Goal: Task Accomplishment & Management: Complete application form

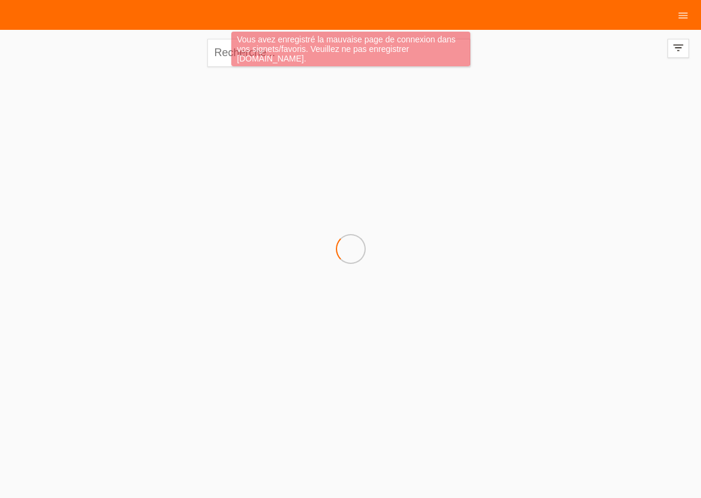
click at [249, 192] on html "Vous avez enregistré la mauvaise page de connexion dans vos signets/favoris. Ve…" at bounding box center [350, 96] width 701 height 192
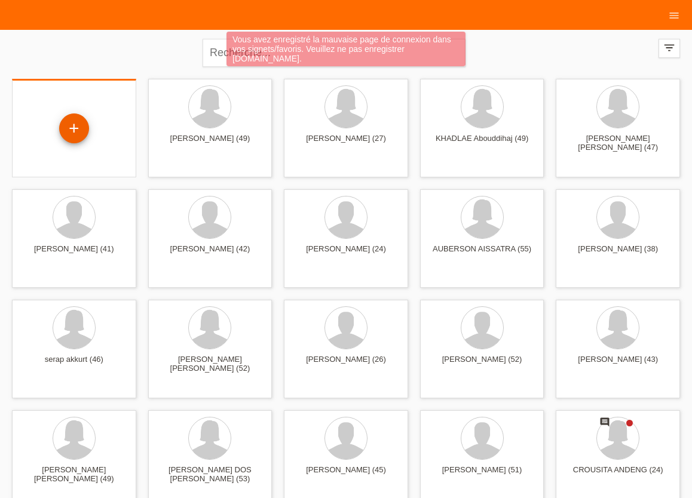
click at [66, 124] on div "+" at bounding box center [74, 128] width 29 height 20
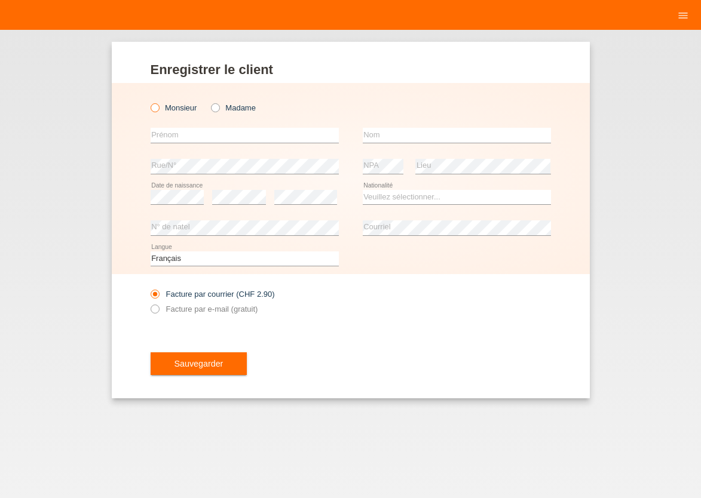
click at [148, 102] on icon at bounding box center [148, 102] width 0 height 0
click at [156, 111] on input "Monsieur" at bounding box center [155, 107] width 8 height 8
radio input "true"
click at [162, 137] on input "text" at bounding box center [245, 135] width 188 height 15
type input "José Antonio"
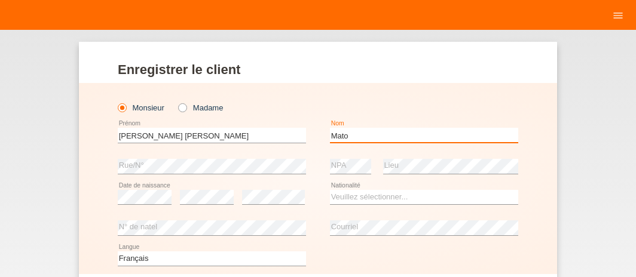
click at [354, 138] on input "Mato" at bounding box center [424, 135] width 188 height 15
type input "[PERSON_NAME]"
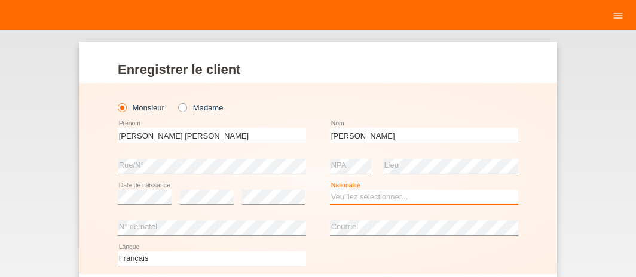
click at [330, 190] on select "Veuillez sélectionner... Suisse Allemagne Autriche Liechtenstein ------------ A…" at bounding box center [424, 197] width 188 height 14
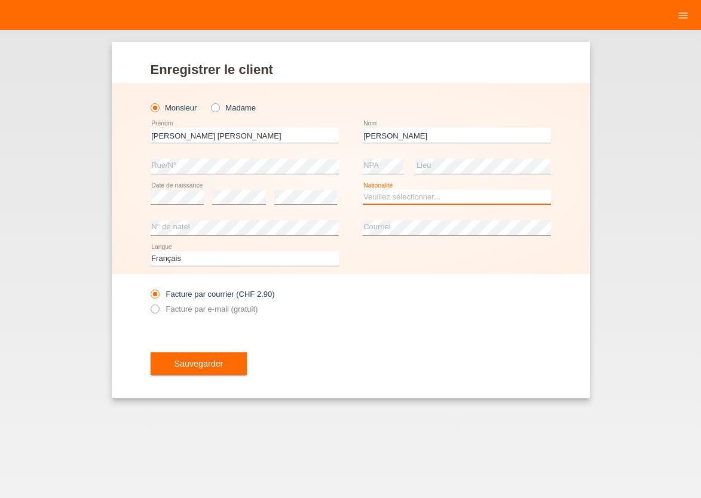
click at [363, 190] on select "Veuillez sélectionner... Suisse Allemagne Autriche Liechtenstein ------------ A…" at bounding box center [457, 197] width 188 height 14
select select "ES"
click at [0, 0] on option "[GEOGRAPHIC_DATA]" at bounding box center [0, 0] width 0 height 0
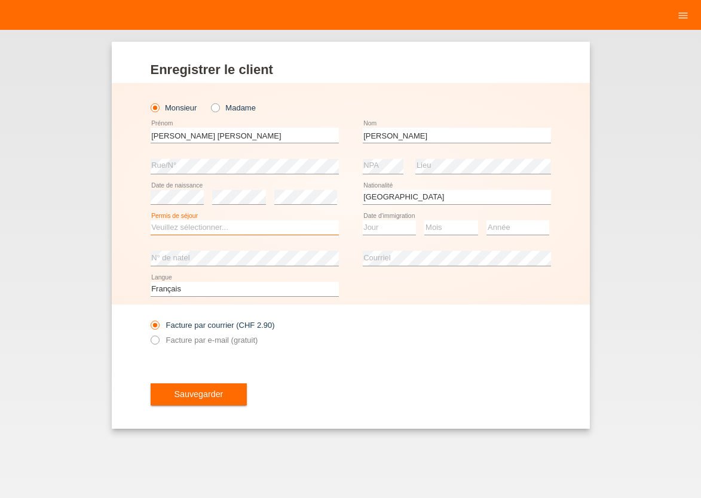
click at [151, 220] on select "Veuillez sélectionner... C B B - Statut de réfugié Autre" at bounding box center [245, 227] width 188 height 14
select select "C"
click at [0, 0] on option "C" at bounding box center [0, 0] width 0 height 0
click at [363, 220] on select "Jour 01 02 03 04 05 06 07 08 09 10 11" at bounding box center [390, 227] width 54 height 14
select select "29"
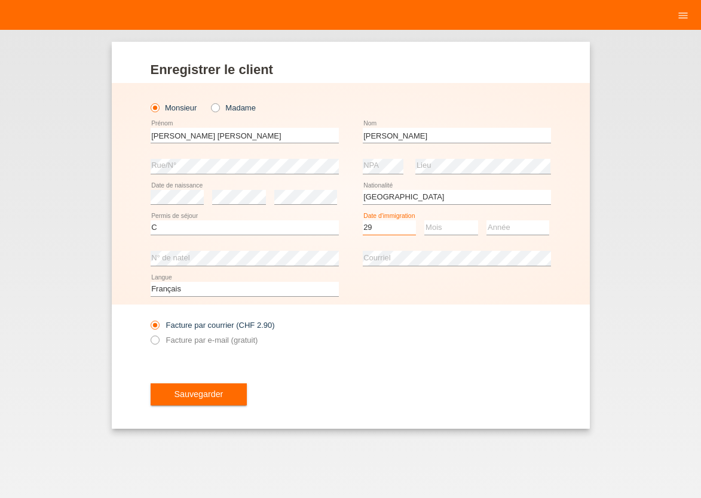
click at [0, 0] on option "29" at bounding box center [0, 0] width 0 height 0
select select "03"
select select "2012"
click at [148, 333] on icon at bounding box center [148, 333] width 0 height 0
click at [154, 342] on input "Facture par e-mail (gratuit)" at bounding box center [155, 343] width 8 height 15
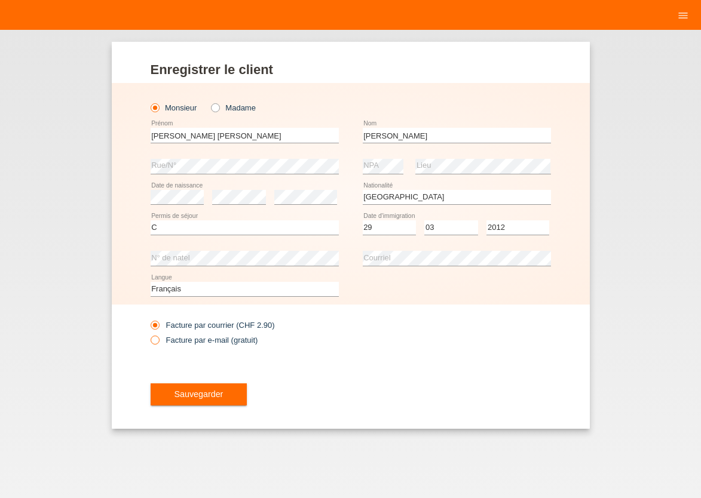
radio input "true"
click at [174, 389] on button "Sauvegarder" at bounding box center [199, 394] width 97 height 23
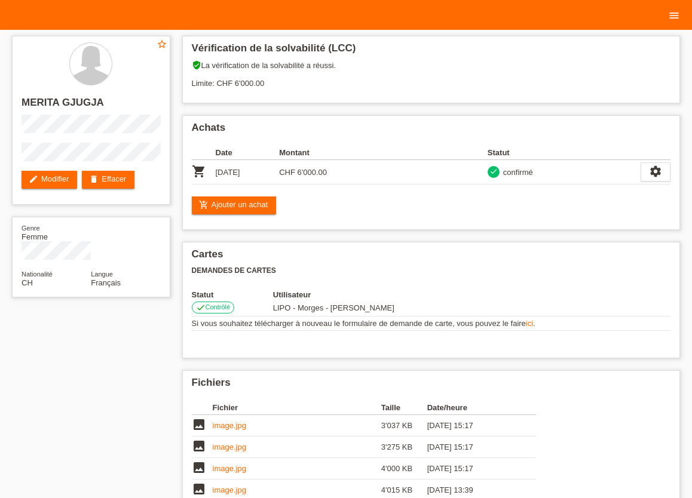
click at [626, 15] on icon "menu" at bounding box center [674, 16] width 12 height 12
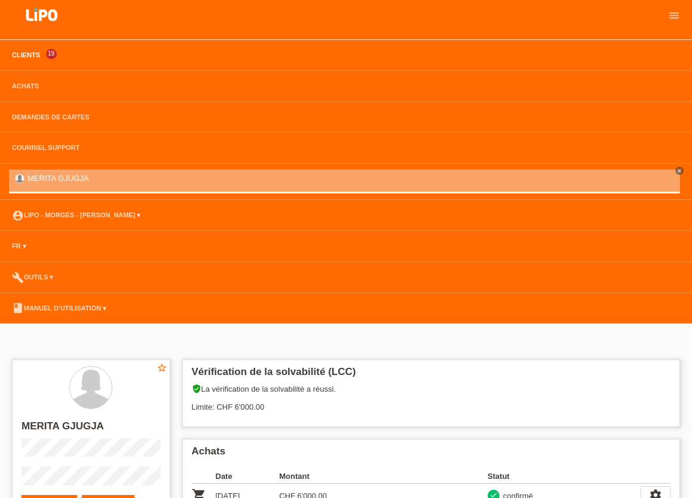
click at [23, 57] on link "Clients" at bounding box center [26, 54] width 40 height 7
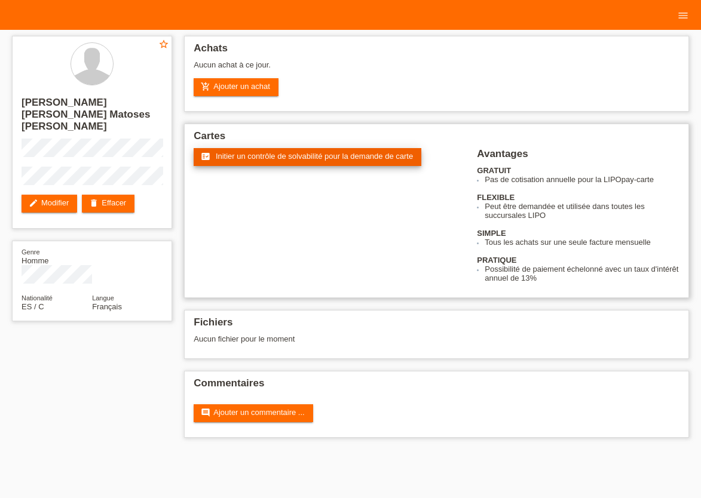
click at [352, 158] on span "Initier un contrôle de solvabilité pour la demande de carte" at bounding box center [314, 156] width 197 height 9
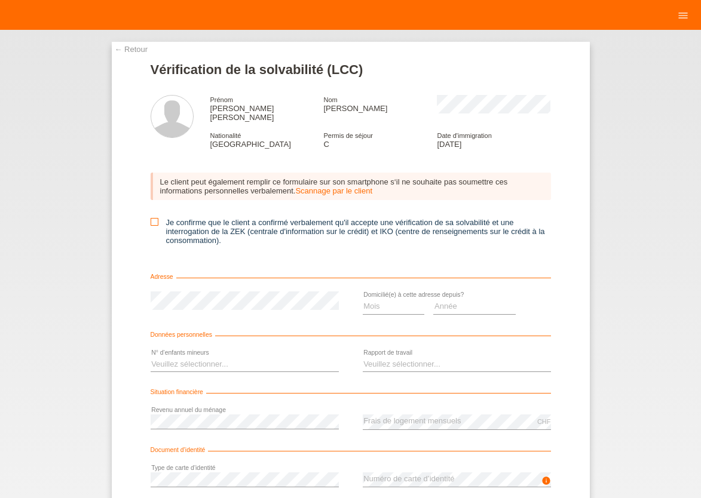
click at [151, 218] on icon at bounding box center [155, 222] width 8 height 8
click at [151, 218] on input "Je confirme que le client a confirmé verbalement qu'il accepte une vérification…" at bounding box center [155, 222] width 8 height 8
checkbox input "true"
click at [363, 299] on select "Mois 01 02 03 04 05 06 07 08 09 10" at bounding box center [394, 306] width 62 height 14
select select "10"
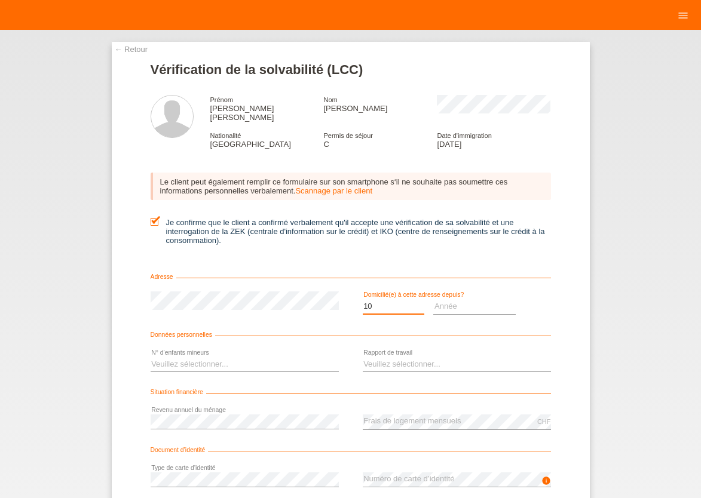
click at [0, 0] on option "10" at bounding box center [0, 0] width 0 height 0
click at [433, 299] on select "Année 2025 2024 2023 2022 2021 2020 2019 2018 2017 2016 2015 2014 2013 2012 201…" at bounding box center [474, 306] width 82 height 14
select select "2018"
click at [0, 0] on option "2018" at bounding box center [0, 0] width 0 height 0
click at [151, 357] on select "Veuillez sélectionner... 0 1 2 3 4 5 6 7 8 9" at bounding box center [245, 364] width 188 height 14
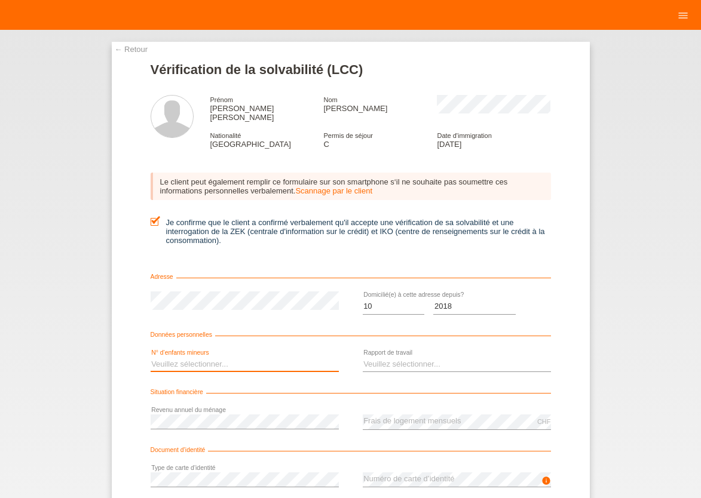
select select "1"
click at [0, 0] on option "1" at bounding box center [0, 0] width 0 height 0
click at [363, 357] on select "Veuillez sélectionner... A durée indéterminée A durée déterminée Apprenti/étudi…" at bounding box center [457, 364] width 188 height 14
select select "UNLIMITED"
click at [0, 0] on option "A durée indéterminée" at bounding box center [0, 0] width 0 height 0
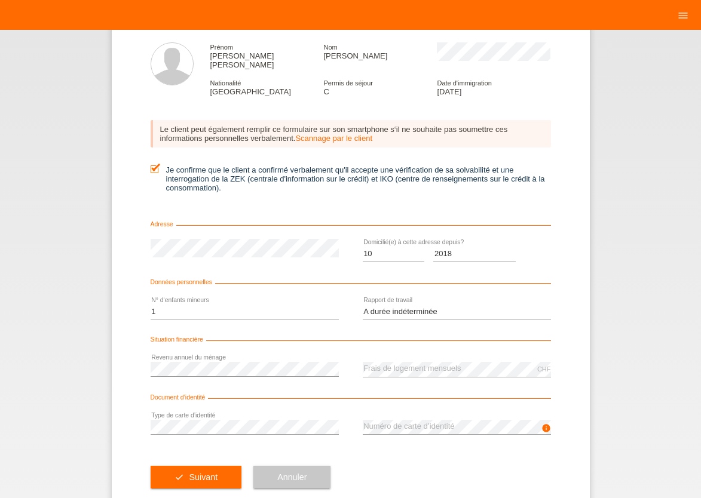
click at [354, 446] on div "check Suivant Annuler" at bounding box center [351, 477] width 400 height 69
click at [177, 474] on icon "check" at bounding box center [179, 477] width 10 height 10
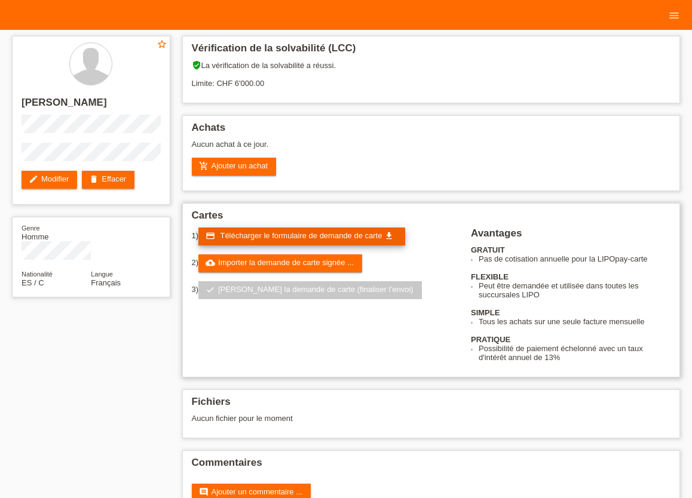
click at [293, 240] on span "Télécharger le formulaire de demande de carte" at bounding box center [301, 235] width 162 height 9
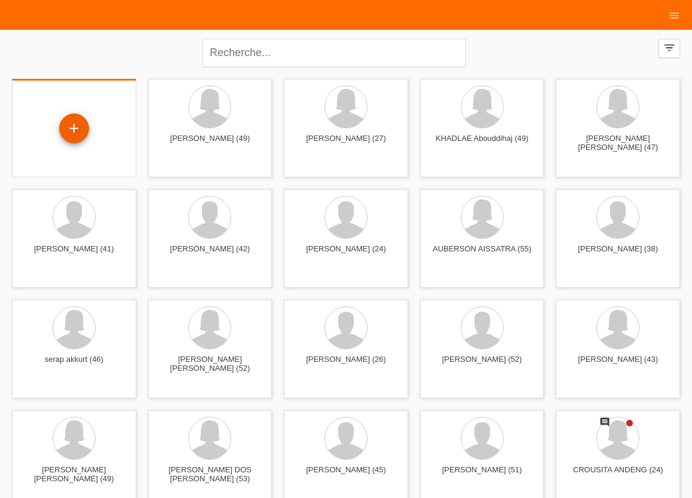
click at [72, 125] on div "+" at bounding box center [74, 128] width 30 height 30
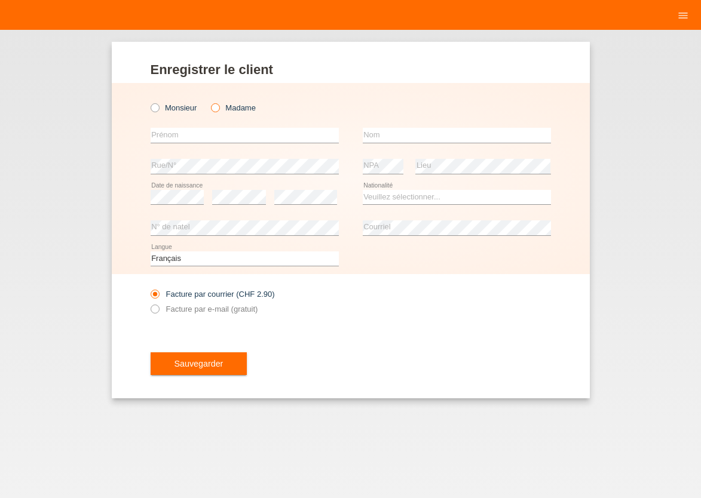
click at [209, 102] on icon at bounding box center [209, 102] width 0 height 0
click at [217, 106] on input "Madame" at bounding box center [215, 107] width 8 height 8
radio input "true"
click at [214, 129] on input "text" at bounding box center [245, 135] width 188 height 15
drag, startPoint x: 190, startPoint y: 139, endPoint x: 17, endPoint y: 86, distance: 181.0
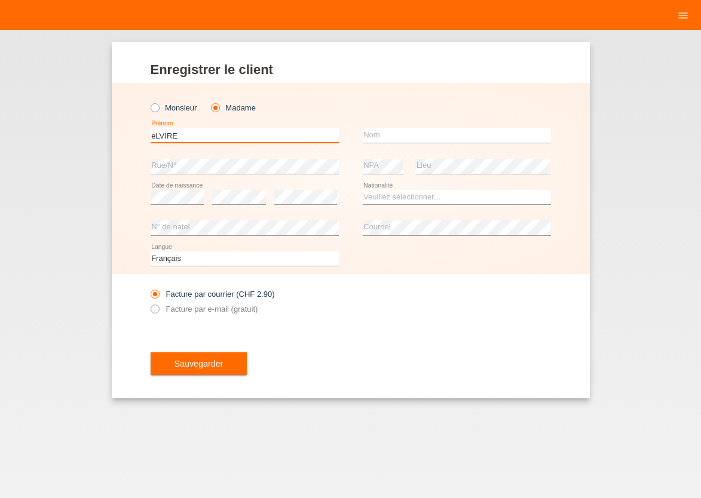
click at [151, 128] on input "eLVIRE" at bounding box center [245, 135] width 188 height 15
type input "ELVIRE"
type input "CUKAJ"
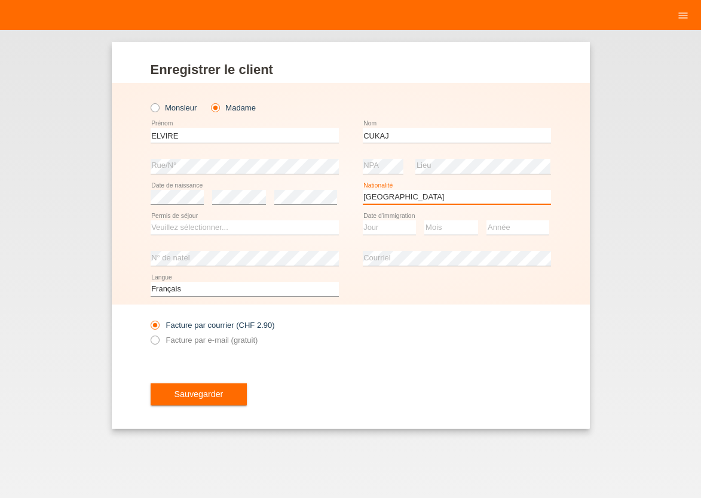
click at [363, 190] on select "Veuillez sélectionner... Suisse Allemagne Autriche Liechtenstein ------------ A…" at bounding box center [457, 197] width 188 height 14
select select "XK"
click at [0, 0] on option "[GEOGRAPHIC_DATA]" at bounding box center [0, 0] width 0 height 0
click at [151, 220] on select "Veuillez sélectionner... C B B - Statut de réfugié Autre" at bounding box center [245, 227] width 188 height 14
select select "B"
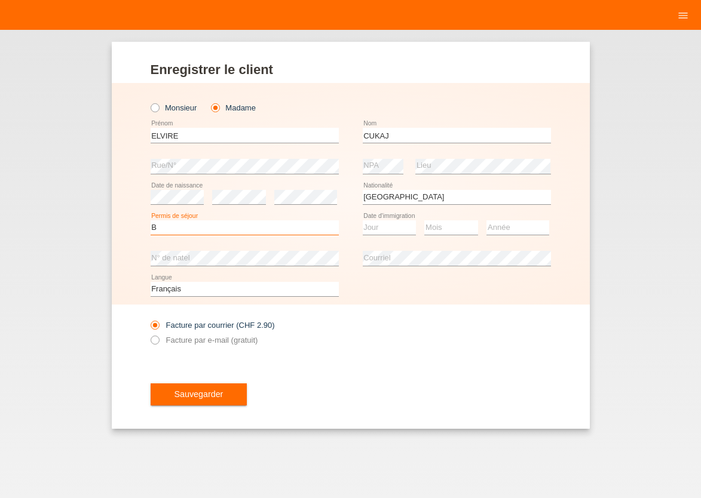
click at [0, 0] on option "B" at bounding box center [0, 0] width 0 height 0
click at [363, 220] on select "Jour 01 02 03 04 05 06 07 08 09 10 11" at bounding box center [390, 227] width 54 height 14
select select "19"
click at [0, 0] on option "19" at bounding box center [0, 0] width 0 height 0
select select "02"
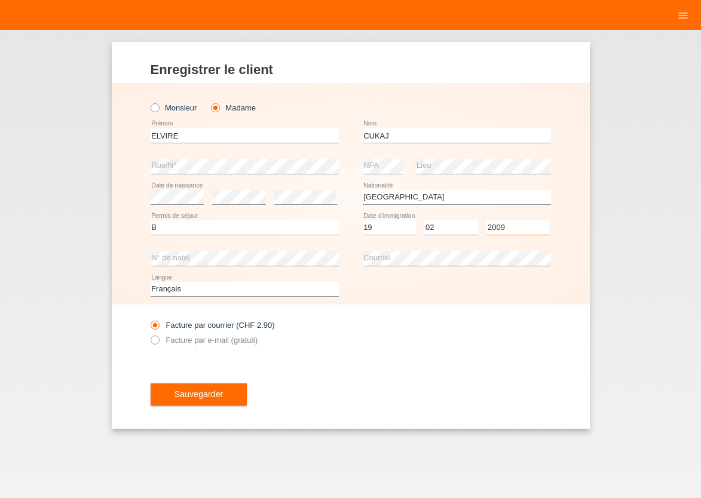
select select "2007"
click at [148, 333] on icon at bounding box center [148, 333] width 0 height 0
click at [155, 340] on input "Facture par e-mail (gratuit)" at bounding box center [155, 343] width 8 height 15
radio input "true"
click at [186, 398] on span "Sauvegarder" at bounding box center [198, 394] width 49 height 10
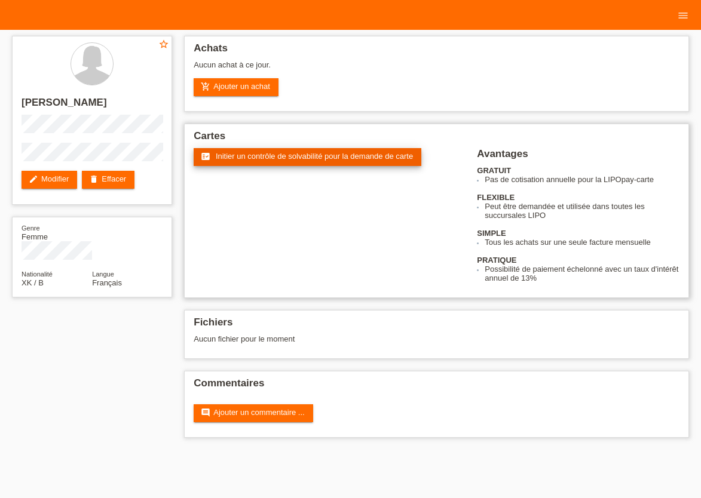
click at [340, 158] on span "Initier un contrôle de solvabilité pour la demande de carte" at bounding box center [314, 156] width 197 height 9
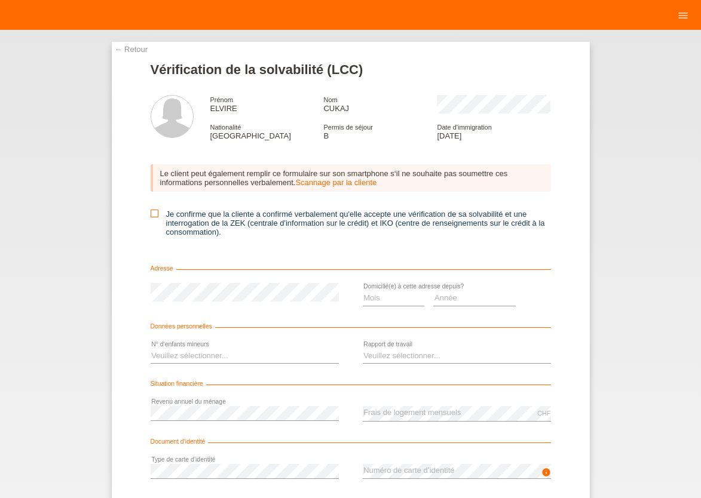
click at [151, 217] on icon at bounding box center [155, 214] width 8 height 8
click at [151, 217] on input "Je confirme que la cliente a confirmé verbalement qu'elle accepte une vérificat…" at bounding box center [155, 214] width 8 height 8
checkbox input "true"
click at [363, 291] on select "Mois 01 02 03 04 05 06 07 08 09 10" at bounding box center [394, 298] width 62 height 14
select select "03"
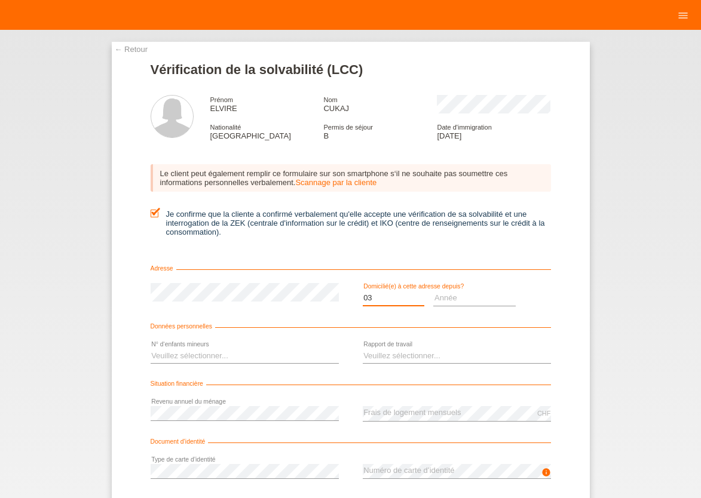
click at [0, 0] on option "03" at bounding box center [0, 0] width 0 height 0
click at [433, 291] on select "Année 2025 2024 2023 2022 2021 2020 2019 2018 2017 2016 2015 2014 2013 2012 201…" at bounding box center [474, 298] width 82 height 14
select select "2017"
click at [0, 0] on option "2017" at bounding box center [0, 0] width 0 height 0
click at [151, 349] on select "Veuillez sélectionner... 0 1 2 3 4 5 6 7 8 9" at bounding box center [245, 356] width 188 height 14
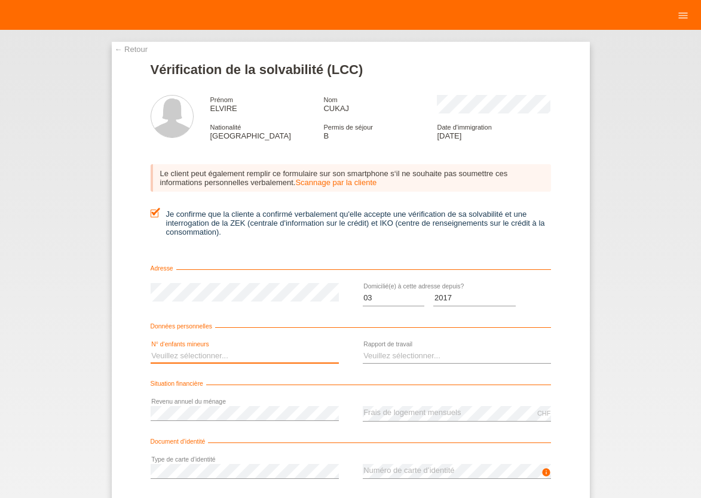
select select "0"
click at [0, 0] on option "0" at bounding box center [0, 0] width 0 height 0
click at [363, 349] on select "Veuillez sélectionner... A durée indéterminée A durée déterminée Apprenti/étudi…" at bounding box center [457, 356] width 188 height 14
select select "UNLIMITED"
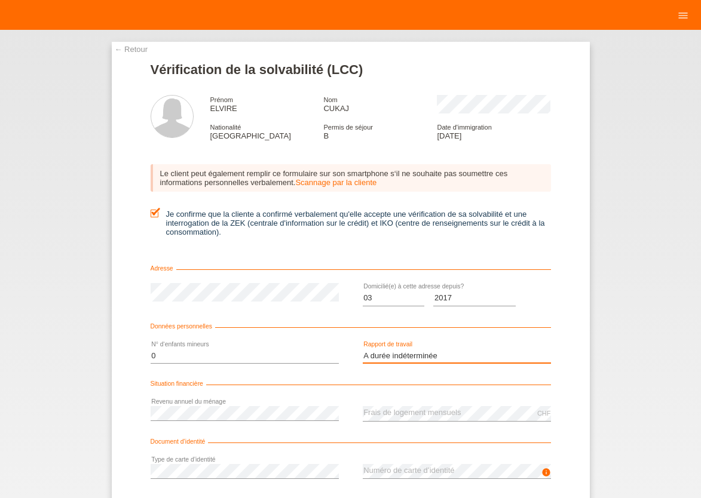
click at [0, 0] on option "A durée indéterminée" at bounding box center [0, 0] width 0 height 0
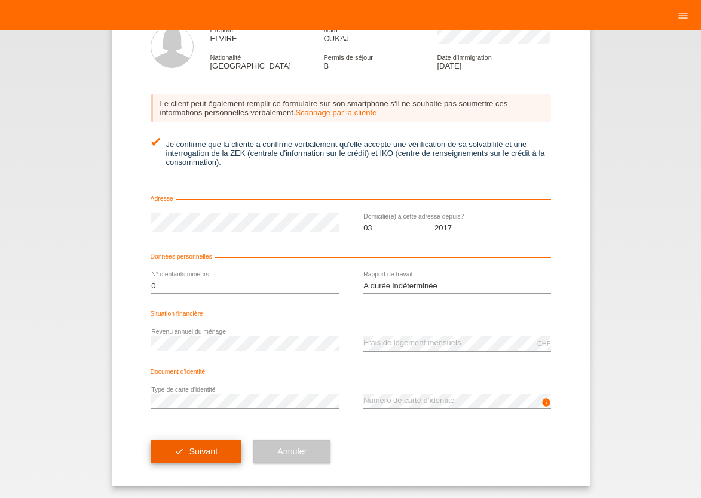
click at [178, 456] on button "check Suivant" at bounding box center [196, 451] width 91 height 23
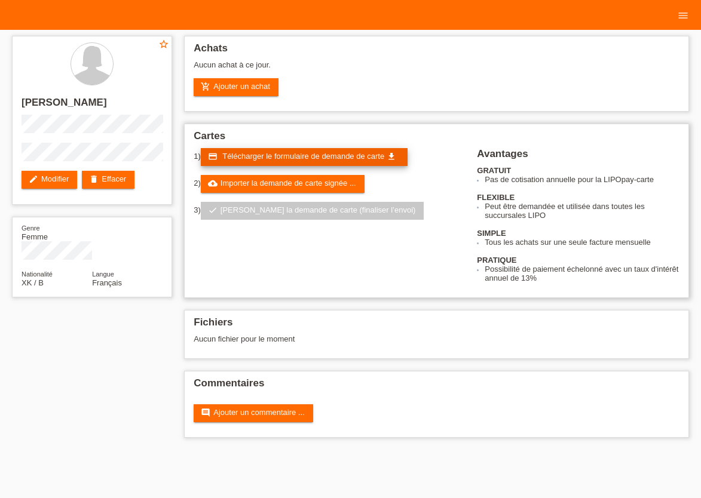
click at [291, 161] on span "Télécharger le formulaire de demande de carte" at bounding box center [303, 156] width 162 height 9
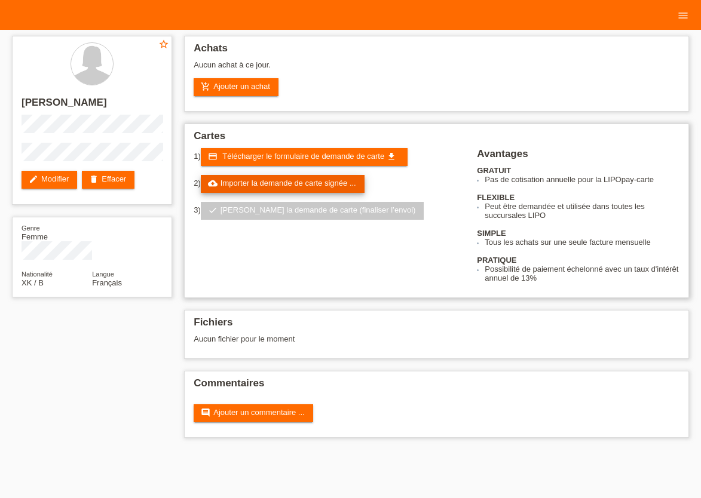
click at [321, 181] on link "cloud_upload Importer la demande de carte signée ..." at bounding box center [283, 184] width 164 height 18
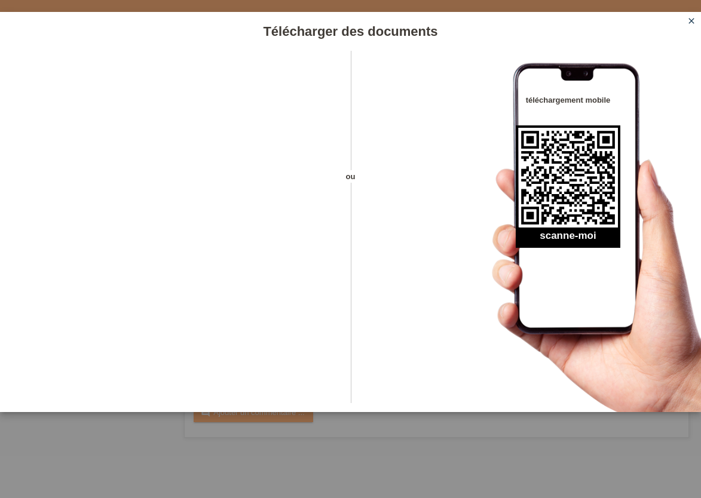
click at [691, 21] on icon "close" at bounding box center [691, 21] width 10 height 10
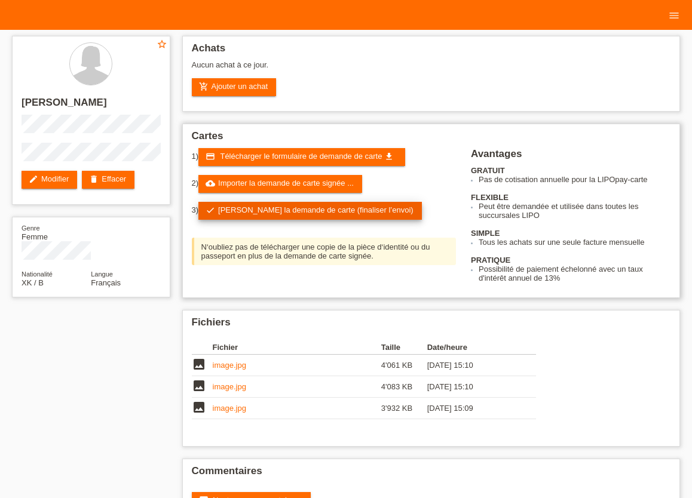
click at [280, 210] on link "check Soumettre la demande de carte (finaliser l’envoi)" at bounding box center [309, 211] width 223 height 18
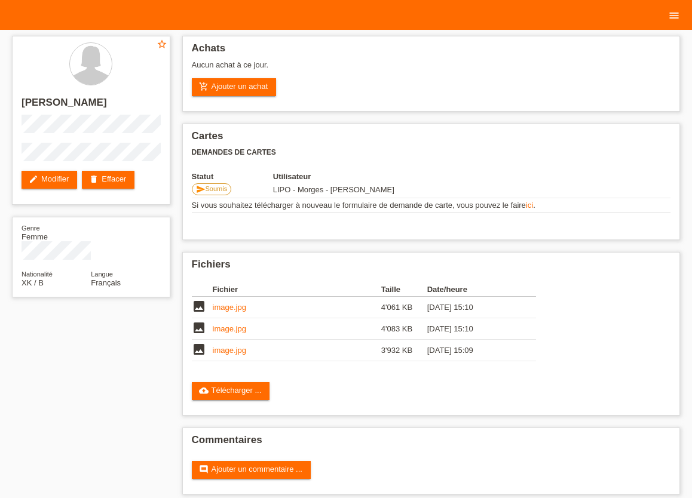
click at [676, 17] on icon "menu" at bounding box center [674, 16] width 12 height 12
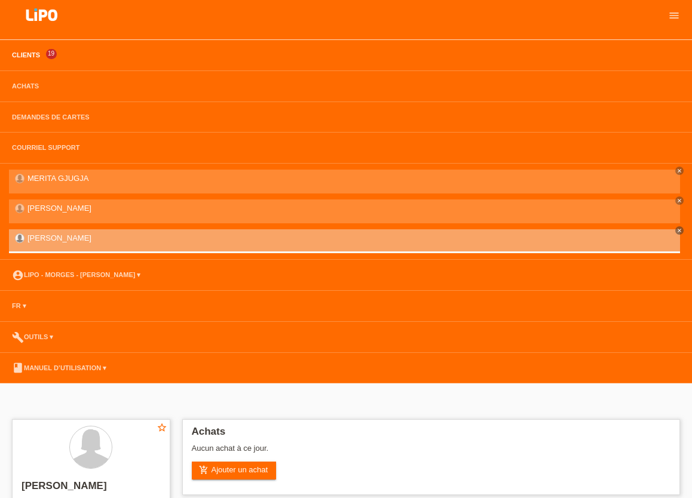
click at [30, 56] on link "Clients" at bounding box center [26, 54] width 40 height 7
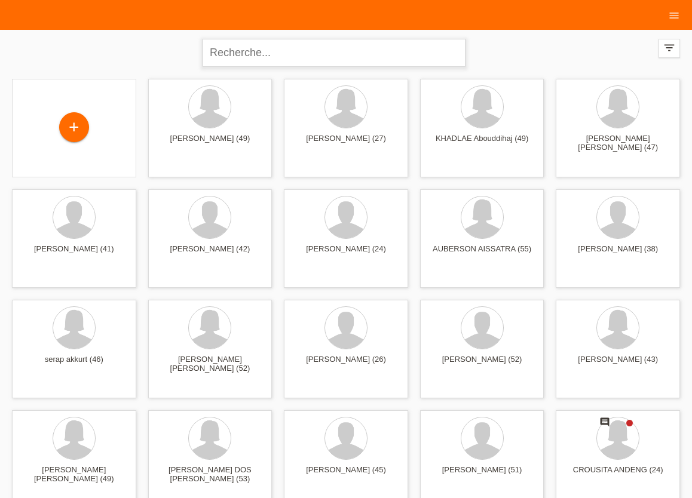
click at [281, 63] on input "text" at bounding box center [333, 53] width 263 height 28
type input "MATOSES VILLASOBOS"
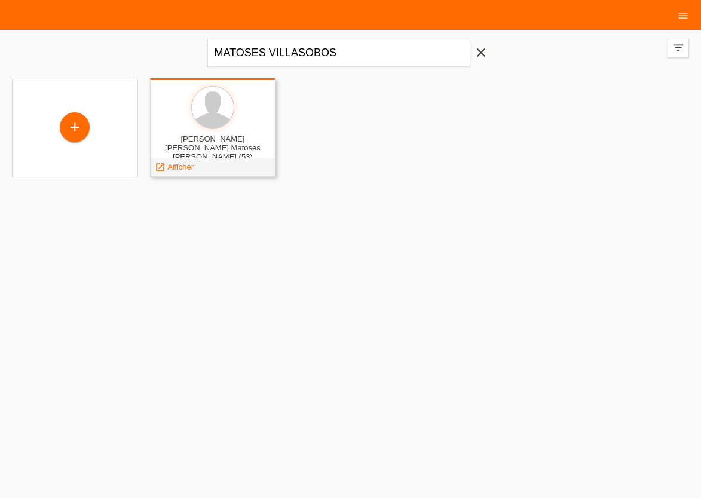
click at [199, 168] on div "launch Afficher" at bounding box center [213, 167] width 125 height 18
click at [177, 168] on span "Afficher" at bounding box center [180, 166] width 26 height 9
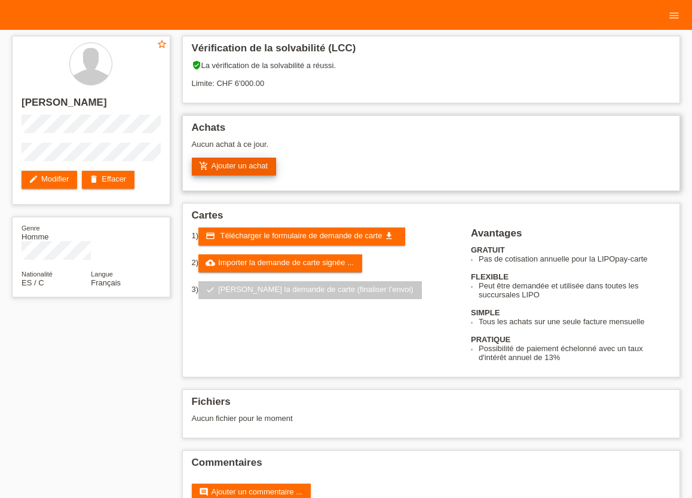
click at [220, 165] on link "add_shopping_cart Ajouter un achat" at bounding box center [234, 167] width 85 height 18
click at [672, 17] on icon "menu" at bounding box center [674, 16] width 12 height 12
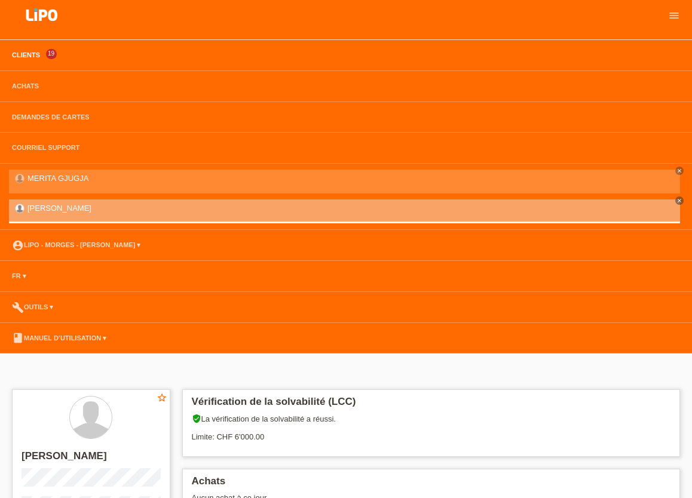
click at [21, 52] on link "Clients" at bounding box center [26, 54] width 40 height 7
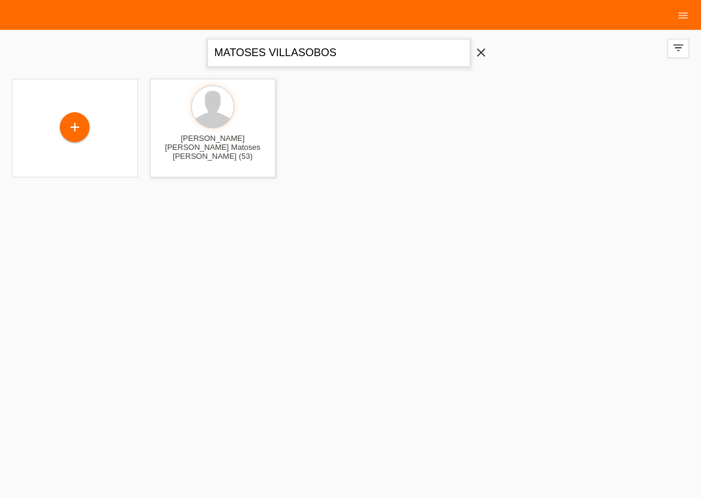
click at [355, 60] on input "MATOSES VILLASOBOS" at bounding box center [338, 53] width 263 height 28
click at [481, 55] on icon "close" at bounding box center [481, 52] width 14 height 14
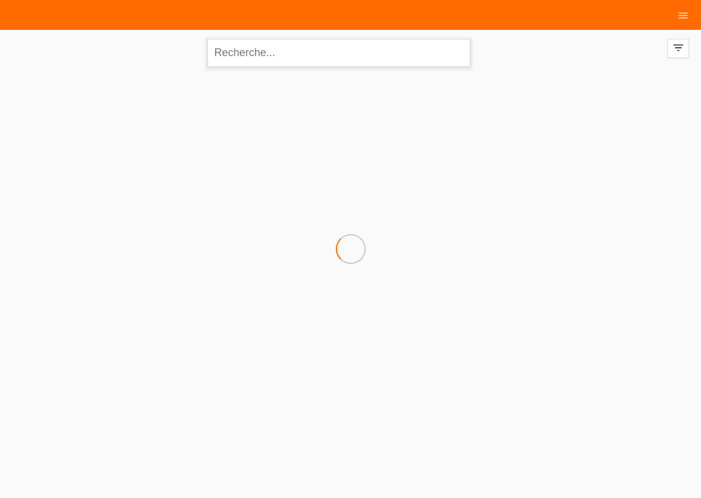
click at [306, 47] on input "text" at bounding box center [338, 53] width 263 height 28
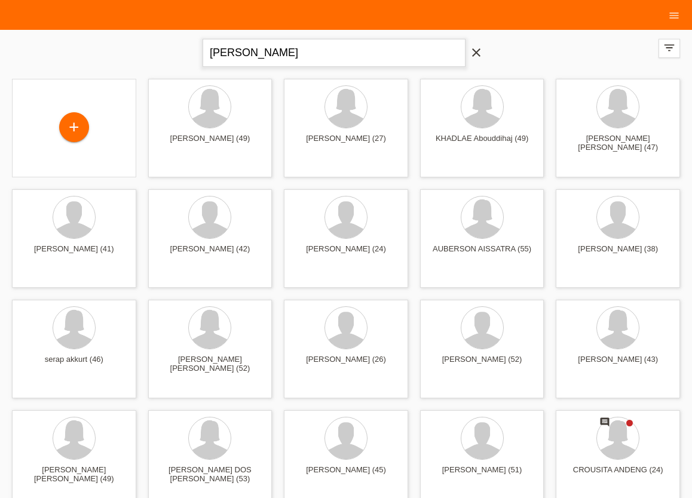
type input "CUKAJ ELVIRE"
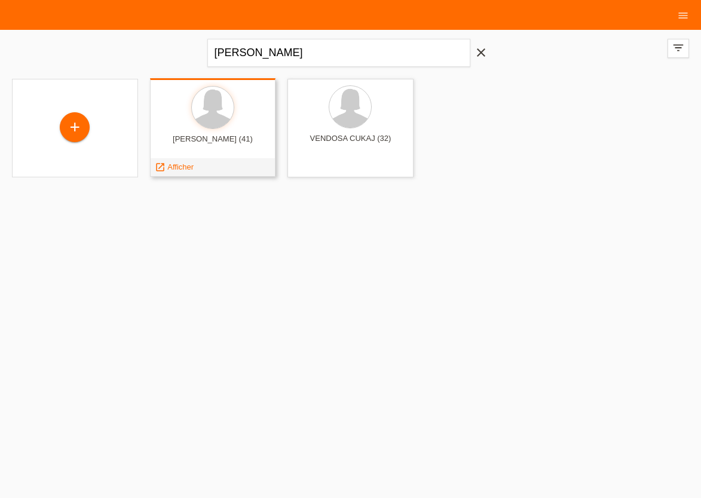
click at [177, 172] on div "launch Afficher" at bounding box center [174, 167] width 47 height 18
click at [171, 170] on span "Afficher" at bounding box center [180, 166] width 26 height 9
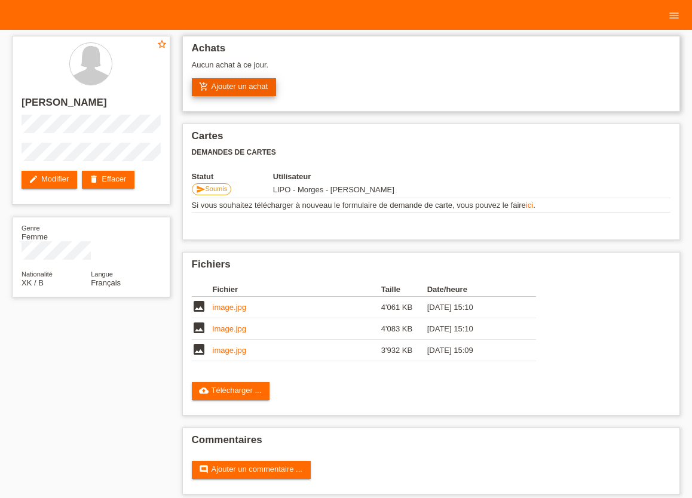
click at [238, 87] on link "add_shopping_cart Ajouter un achat" at bounding box center [234, 87] width 85 height 18
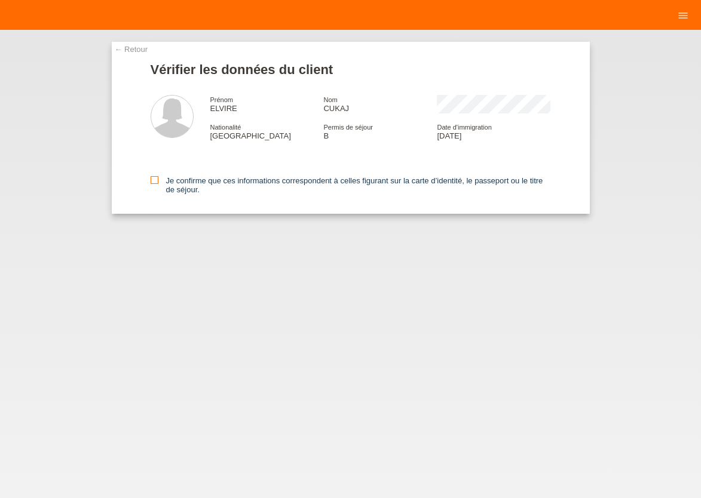
click at [155, 182] on icon at bounding box center [155, 180] width 8 height 8
click at [155, 182] on input "Je confirme que ces informations correspondent à celles figurant sur la carte d…" at bounding box center [155, 180] width 8 height 8
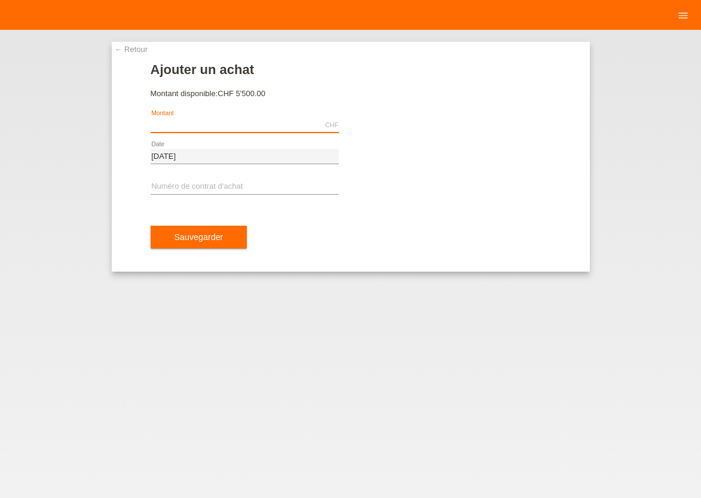
click at [185, 125] on input "text" at bounding box center [245, 125] width 188 height 15
type input "3355.60"
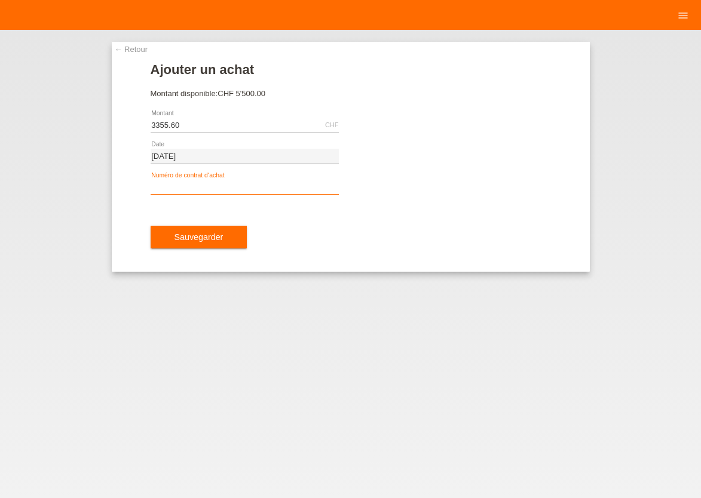
click at [217, 188] on input "text" at bounding box center [245, 187] width 188 height 15
type input "XU0DTZ"
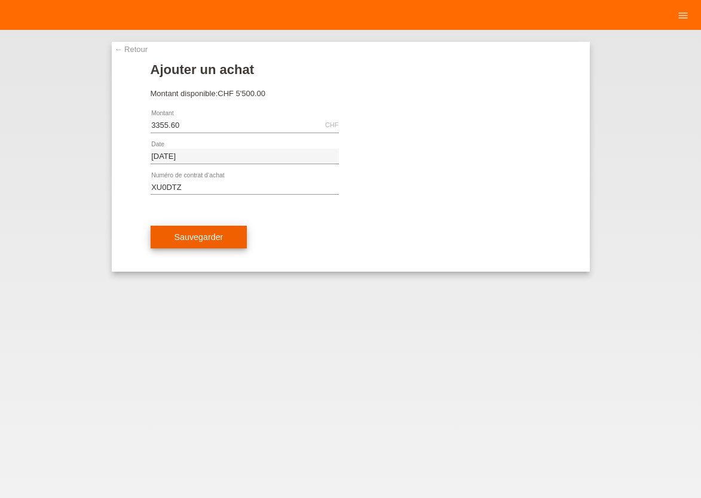
click at [202, 232] on button "Sauvegarder" at bounding box center [199, 237] width 97 height 23
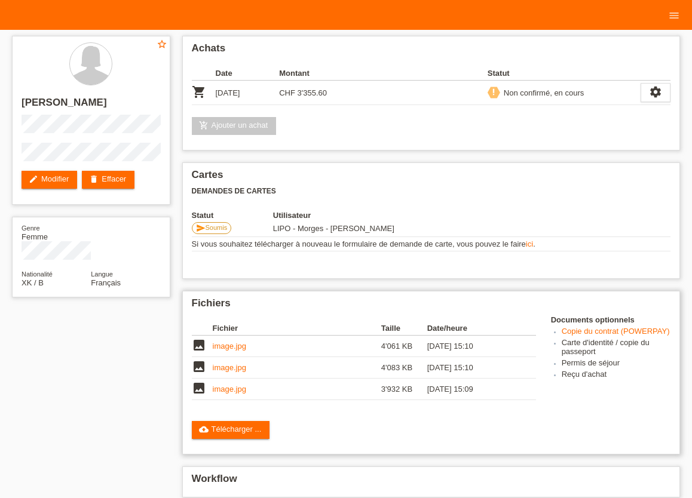
click at [575, 336] on link "Copie du contrat (POWERPAY)" at bounding box center [615, 331] width 108 height 9
click at [241, 431] on link "cloud_upload Télécharger ..." at bounding box center [231, 430] width 78 height 18
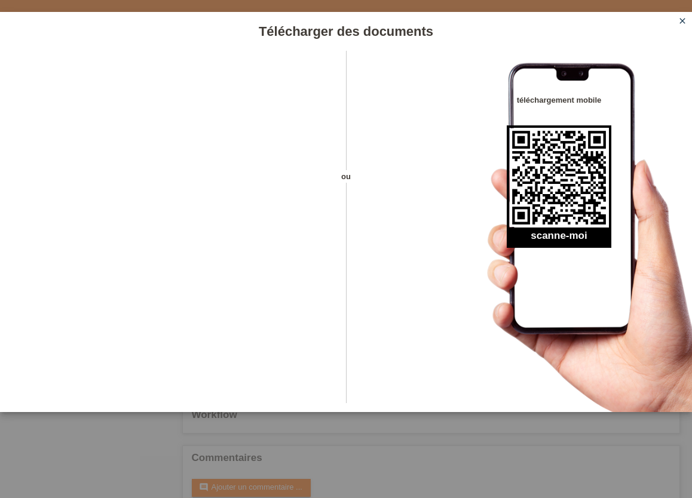
scroll to position [66, 0]
click at [680, 24] on icon "close" at bounding box center [682, 21] width 10 height 10
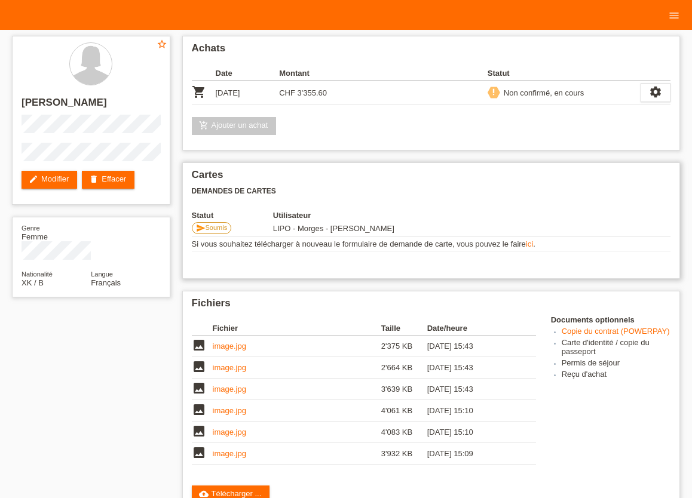
click at [219, 231] on span "Soumis" at bounding box center [216, 227] width 22 height 7
click at [211, 228] on span "Soumis" at bounding box center [216, 227] width 22 height 7
click at [210, 228] on span "Soumis" at bounding box center [216, 227] width 22 height 7
click at [581, 227] on td at bounding box center [567, 228] width 206 height 17
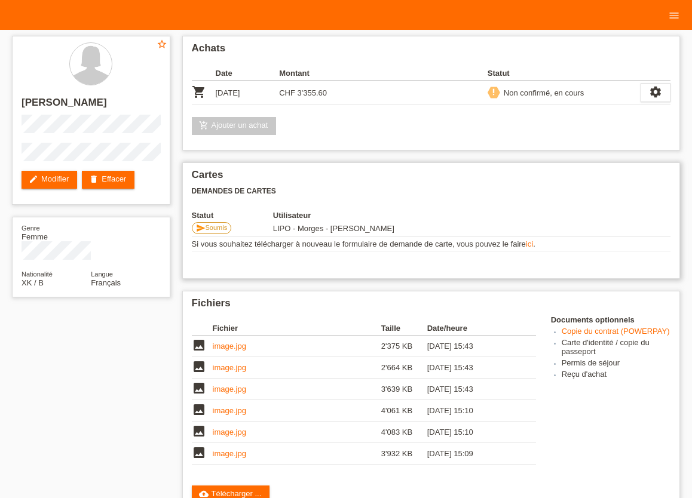
click at [530, 247] on link "ici" at bounding box center [529, 244] width 7 height 9
click at [232, 349] on link "image.jpg" at bounding box center [229, 346] width 33 height 9
click at [231, 372] on link "image.jpg" at bounding box center [229, 367] width 33 height 9
click at [233, 394] on link "image.jpg" at bounding box center [229, 389] width 33 height 9
click at [235, 413] on link "image.jpg" at bounding box center [229, 410] width 33 height 9
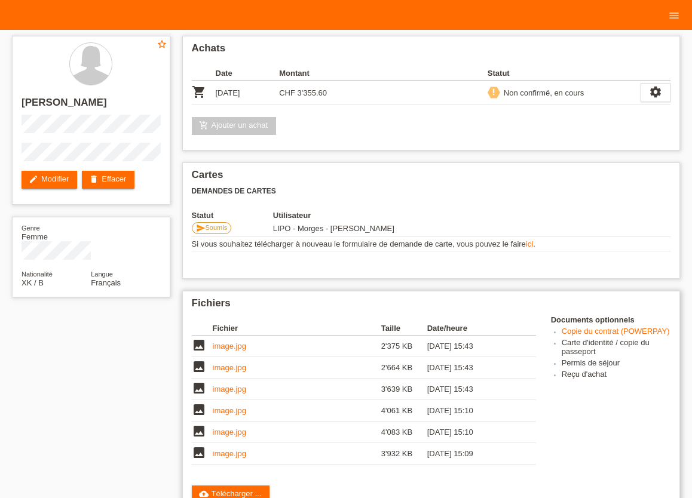
click at [225, 457] on link "image.jpg" at bounding box center [229, 453] width 33 height 9
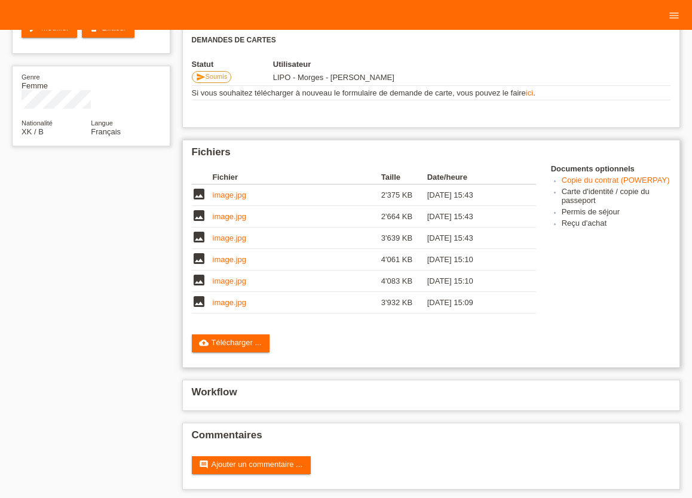
scroll to position [158, 0]
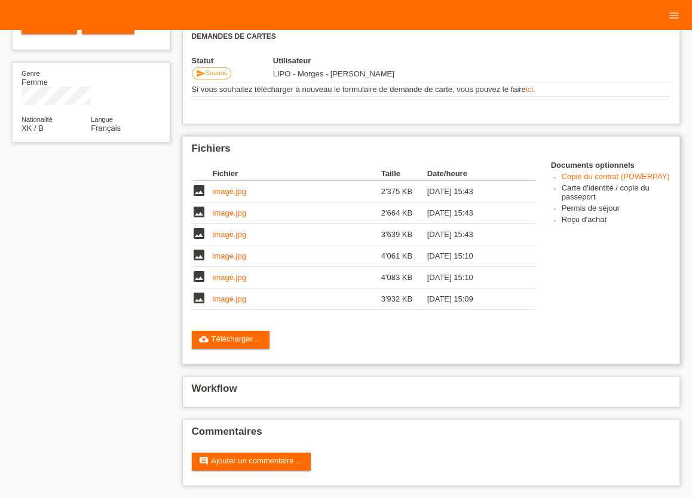
click at [226, 299] on link "image.jpg" at bounding box center [229, 298] width 33 height 9
click at [231, 188] on link "image.jpg" at bounding box center [229, 191] width 33 height 9
click at [225, 274] on link "image.jpg" at bounding box center [229, 277] width 33 height 9
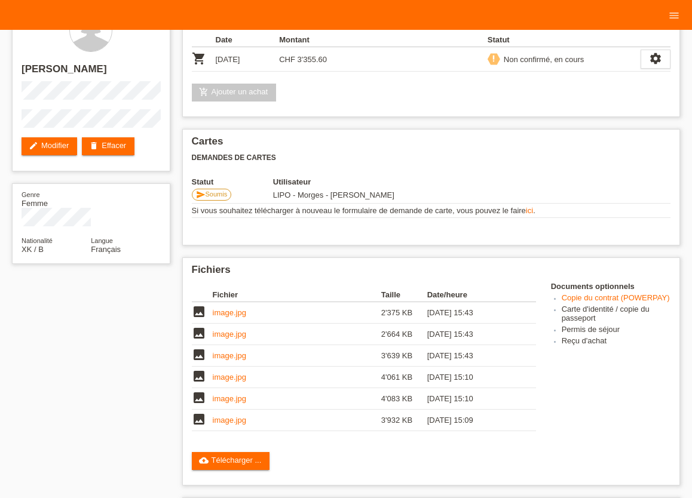
scroll to position [0, 0]
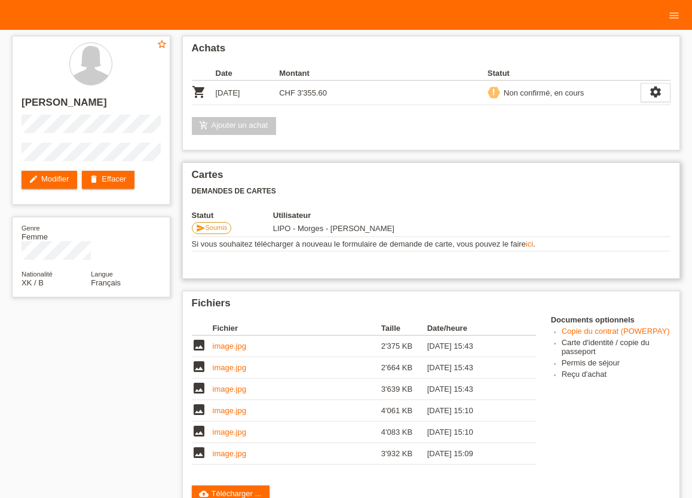
click at [223, 230] on span "Soumis" at bounding box center [216, 227] width 22 height 7
click at [222, 230] on span "Soumis" at bounding box center [216, 227] width 22 height 7
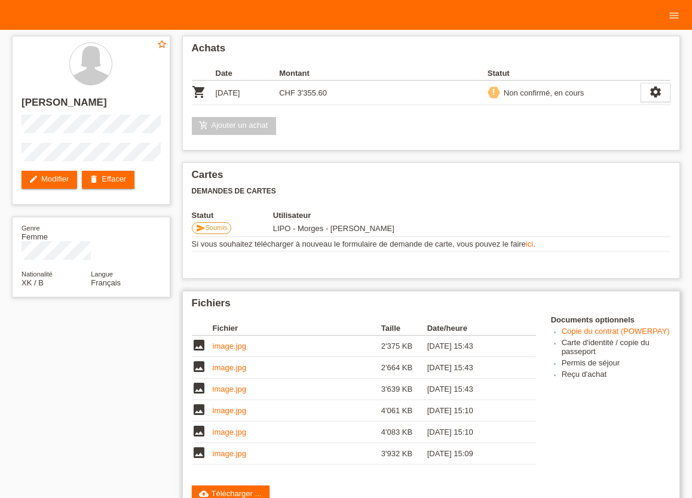
click at [304, 346] on td "image.jpg" at bounding box center [297, 347] width 168 height 22
click at [654, 89] on icon "settings" at bounding box center [655, 91] width 13 height 13
click at [653, 94] on icon "settings" at bounding box center [655, 91] width 13 height 13
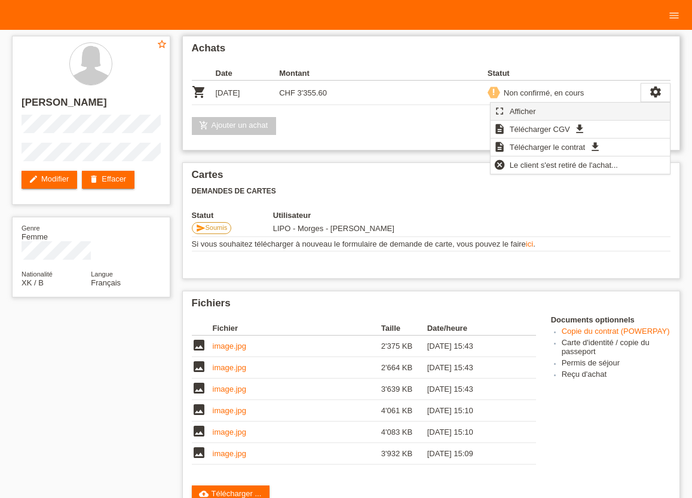
click at [523, 112] on span "Afficher" at bounding box center [523, 111] width 30 height 14
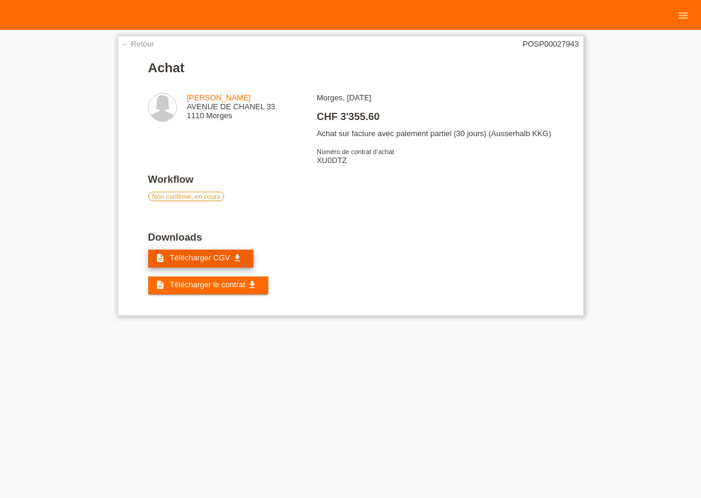
click at [207, 262] on span "Télécharger CGV" at bounding box center [200, 257] width 60 height 9
click at [196, 294] on link "description Télécharger le contrat get_app" at bounding box center [208, 286] width 120 height 18
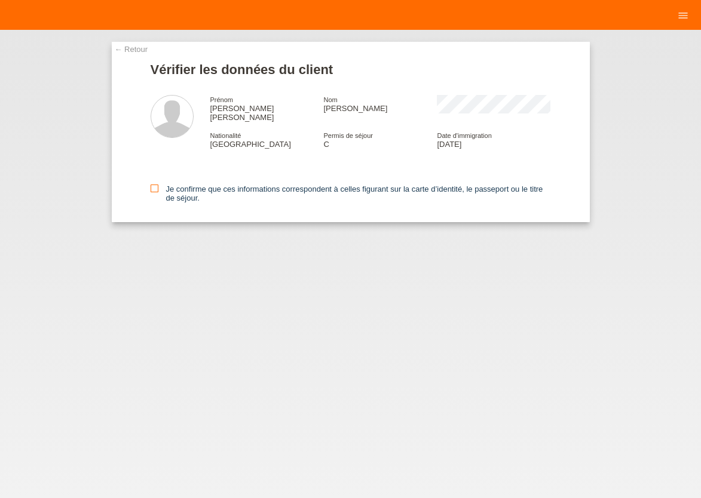
click at [155, 185] on icon at bounding box center [155, 189] width 8 height 8
click at [155, 185] on input "Je confirme que ces informations correspondent à celles figurant sur la carte d…" at bounding box center [155, 189] width 8 height 8
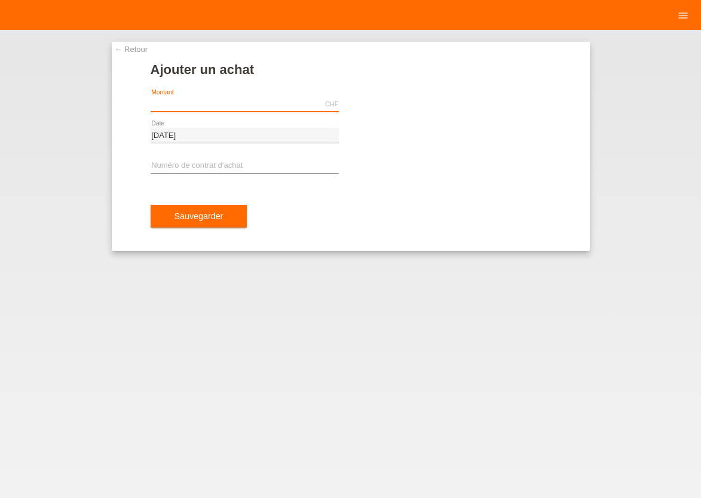
click at [199, 106] on input "text" at bounding box center [245, 104] width 188 height 15
type input "1756.10"
click at [179, 163] on input "text" at bounding box center [245, 166] width 188 height 15
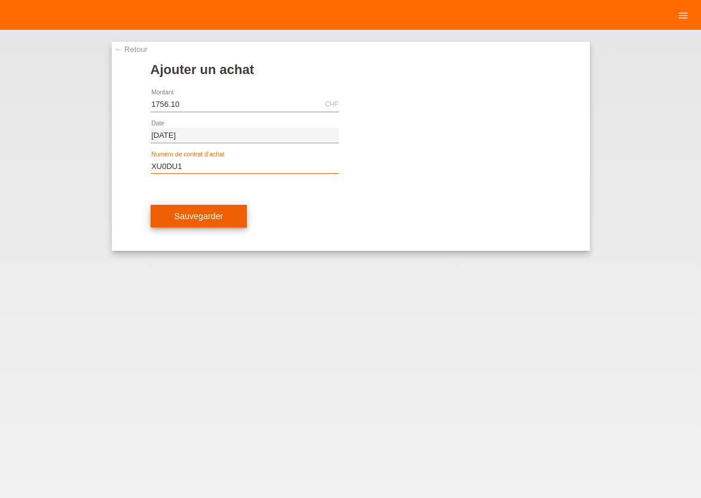
type input "XU0DU1"
click at [190, 220] on span "Sauvegarder" at bounding box center [198, 216] width 49 height 10
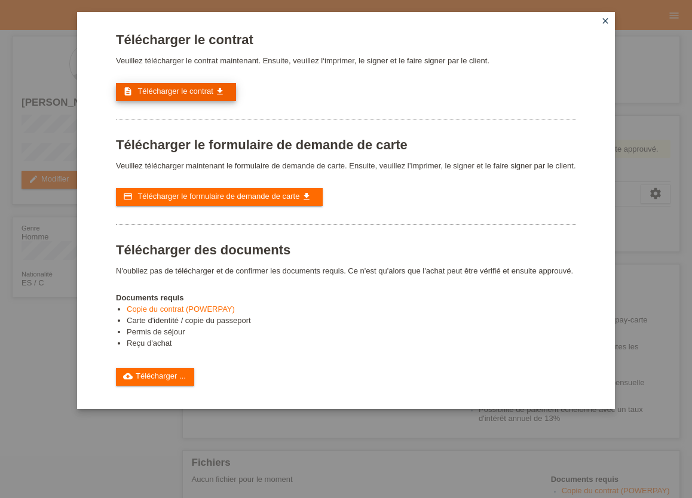
click at [162, 91] on span "Télécharger le contrat" at bounding box center [174, 91] width 75 height 9
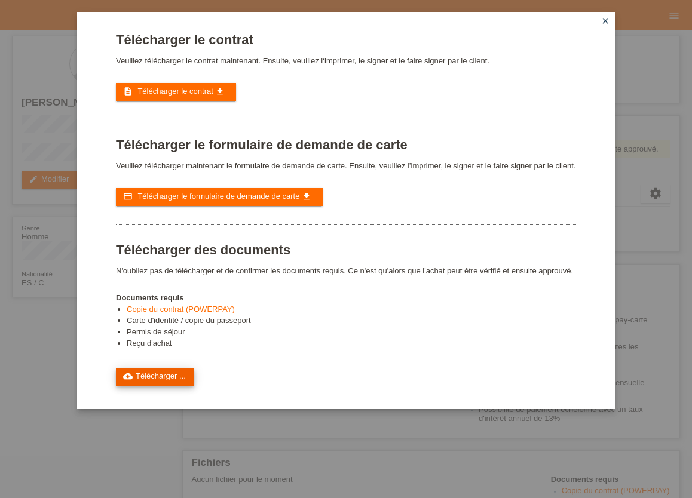
click at [161, 386] on link "cloud_upload Télécharger ..." at bounding box center [155, 377] width 78 height 18
